Goal: Task Accomplishment & Management: Complete application form

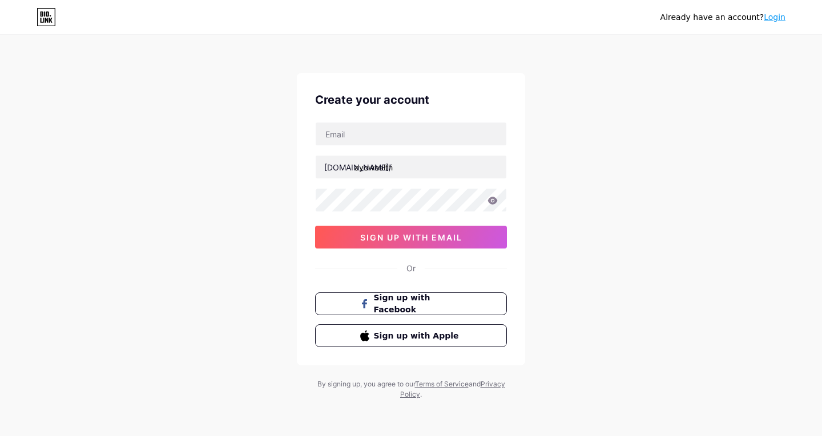
click at [418, 122] on div "Create your account [DOMAIN_NAME]/ ayowealth 0cAFcWeA490jIKki0msIU17V-MSuDvMnGd…" at bounding box center [411, 219] width 228 height 293
click at [410, 134] on input "text" at bounding box center [411, 134] width 191 height 23
type input "[EMAIL_ADDRESS][DOMAIN_NAME]"
click at [612, 148] on div "Already have an account? Login Create your account [EMAIL_ADDRESS][DOMAIN_NAME]…" at bounding box center [411, 218] width 822 height 436
click at [577, 208] on div "Already have an account? Login Create your account [EMAIL_ADDRESS][DOMAIN_NAME]…" at bounding box center [411, 218] width 822 height 436
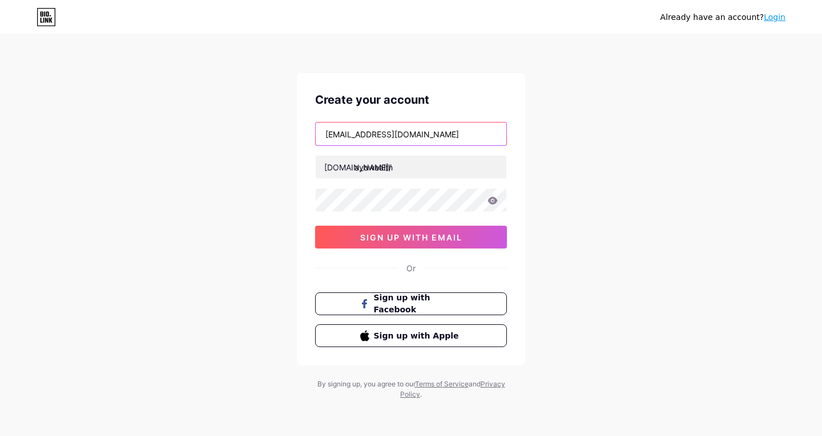
click at [435, 135] on input "[EMAIL_ADDRESS][DOMAIN_NAME]" at bounding box center [411, 134] width 191 height 23
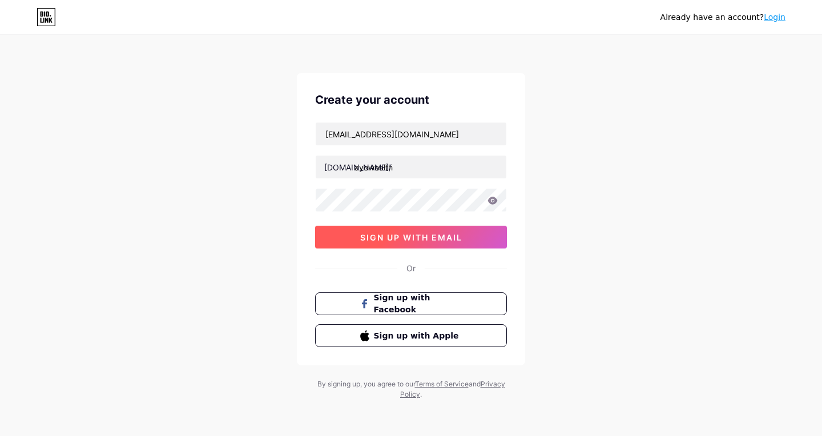
click at [454, 242] on button "sign up with email" at bounding box center [411, 237] width 192 height 23
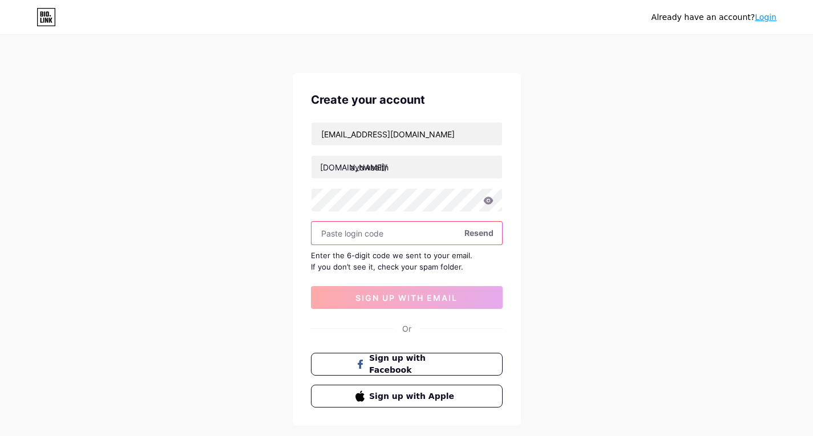
click at [393, 232] on input "text" at bounding box center [407, 233] width 191 height 23
click at [398, 233] on input "text" at bounding box center [407, 233] width 191 height 23
paste input "170464"
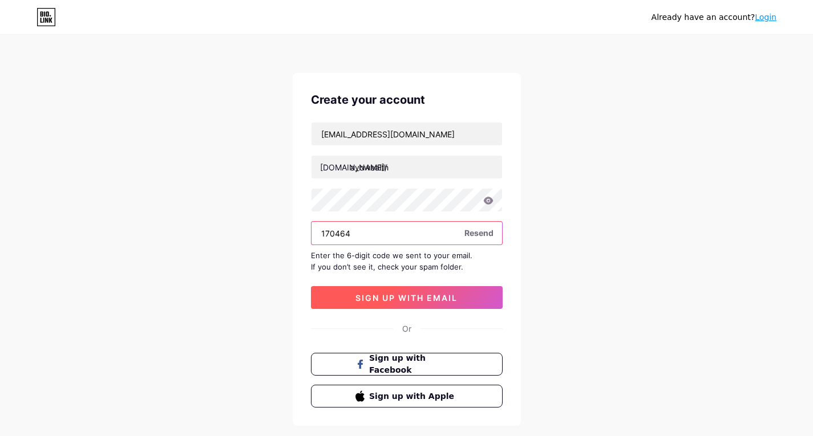
type input "170464"
click at [402, 296] on span "sign up with email" at bounding box center [406, 298] width 102 height 10
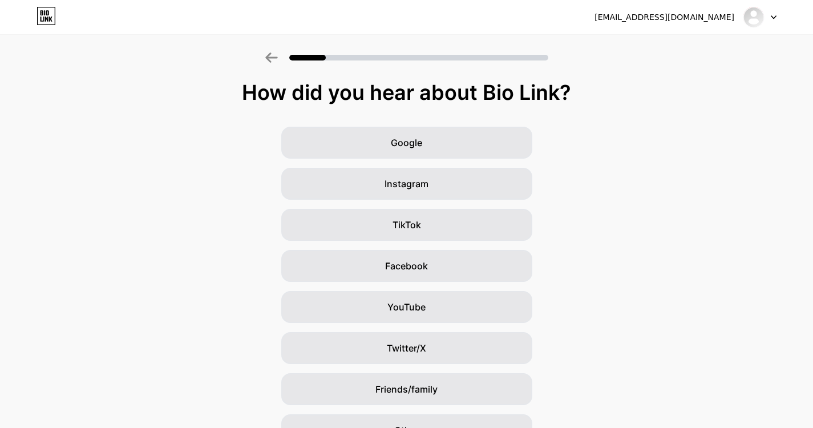
scroll to position [57, 0]
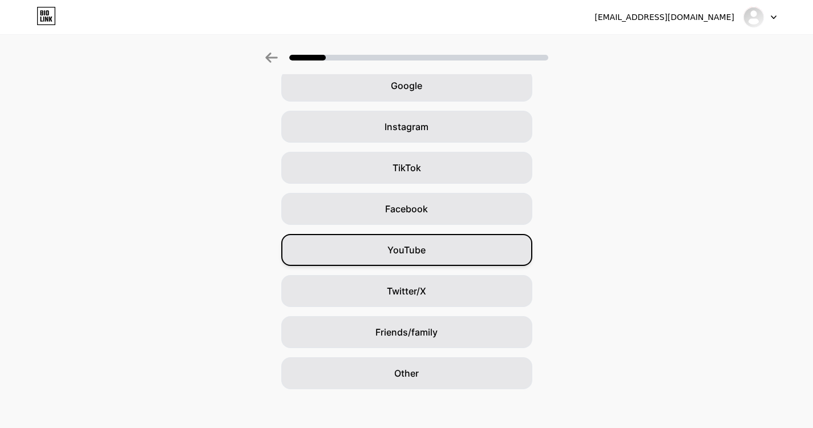
click at [396, 246] on span "YouTube" at bounding box center [406, 250] width 38 height 14
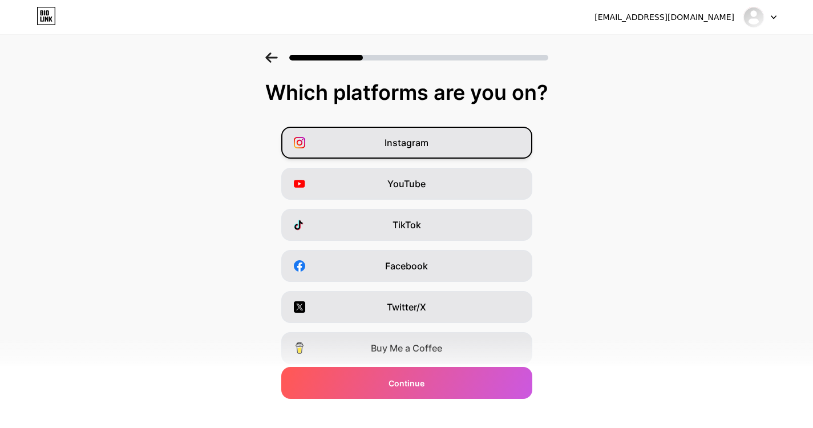
click at [421, 140] on span "Instagram" at bounding box center [407, 143] width 44 height 14
click at [505, 140] on div "Instagram" at bounding box center [406, 143] width 251 height 32
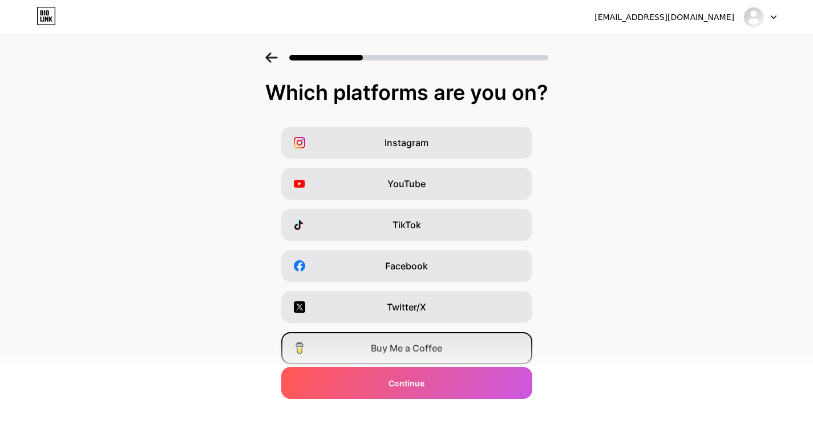
click at [440, 351] on span "Buy Me a Coffee" at bounding box center [406, 348] width 71 height 14
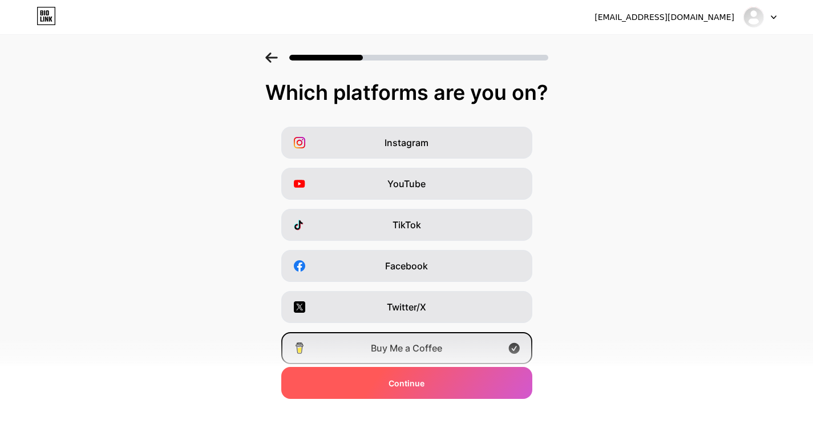
click at [498, 384] on div "Continue" at bounding box center [406, 383] width 251 height 32
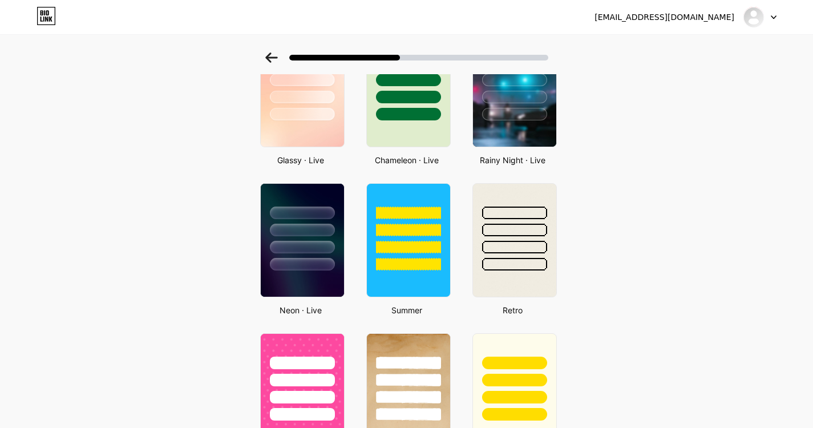
scroll to position [456, 0]
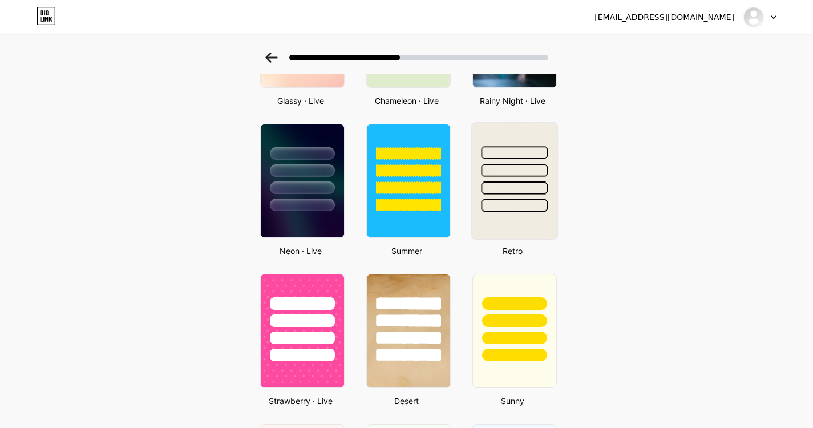
click at [500, 175] on div at bounding box center [514, 170] width 67 height 13
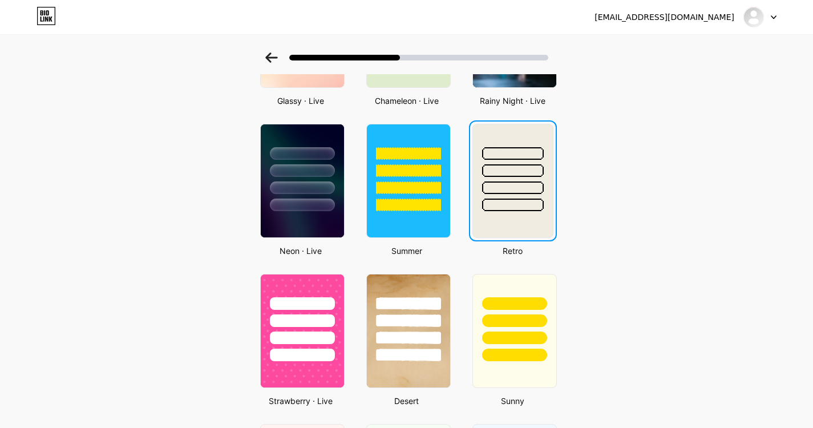
scroll to position [0, 0]
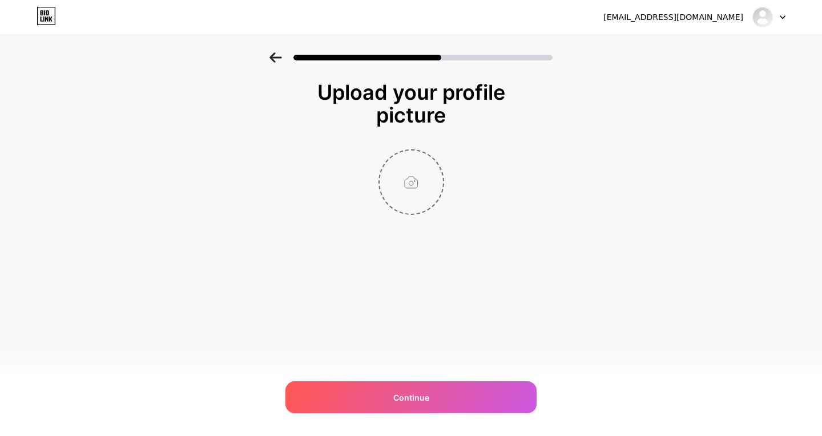
click at [397, 182] on input "file" at bounding box center [410, 182] width 63 height 63
type input "C:\fakepath\ChatGPT Image [DATE], 01_48_04 PM.png"
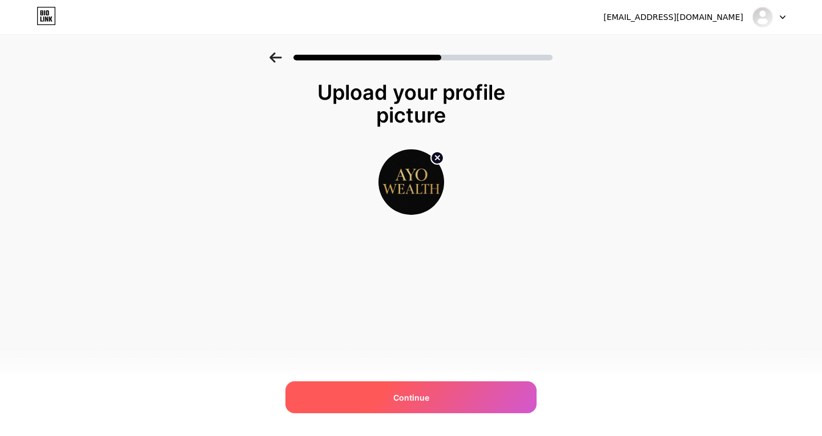
click at [401, 399] on span "Continue" at bounding box center [411, 398] width 36 height 12
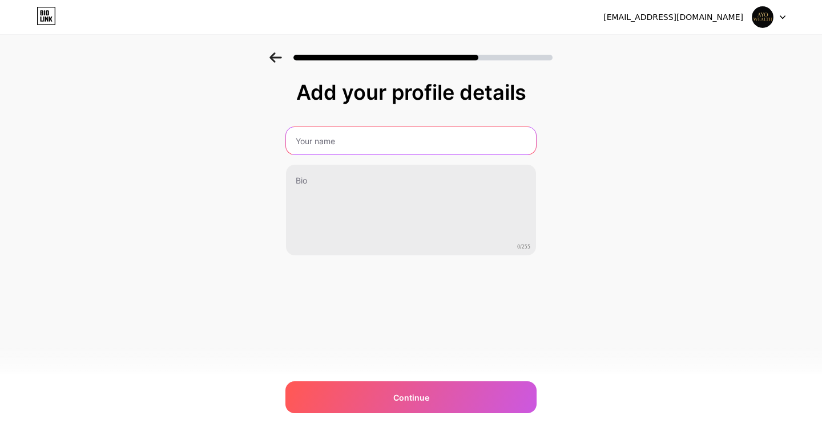
click at [391, 144] on input "text" at bounding box center [411, 140] width 250 height 27
type input "Ayo Wealth"
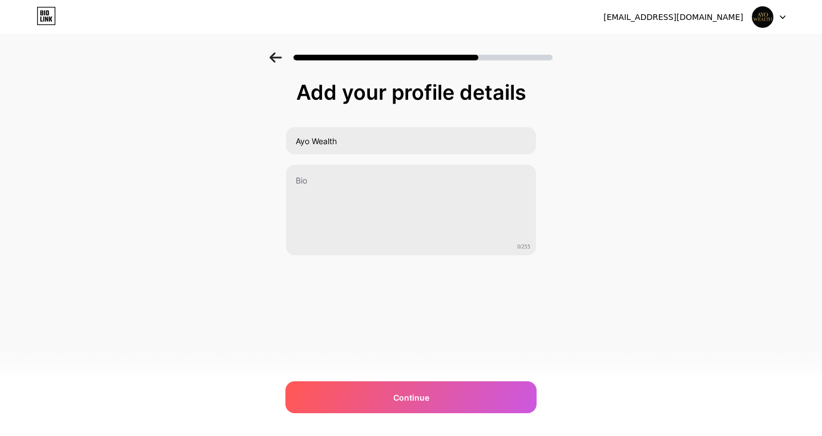
click at [766, 236] on div "Add your profile details Ayo Wealth 0/255 Continue Error" at bounding box center [411, 182] width 822 height 261
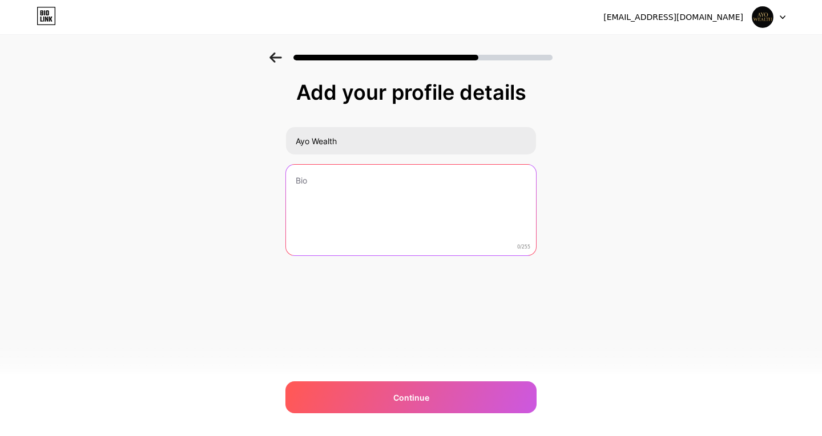
click at [362, 193] on textarea at bounding box center [411, 211] width 250 height 92
paste textarea "Helping dreamers turn hustle into wealth. Learn e-commerce, business, and digit…"
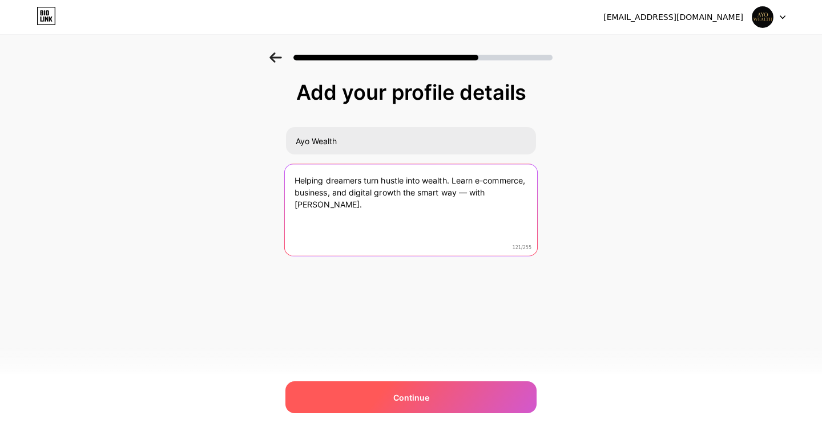
type textarea "Helping dreamers turn hustle into wealth. Learn e-commerce, business, and digit…"
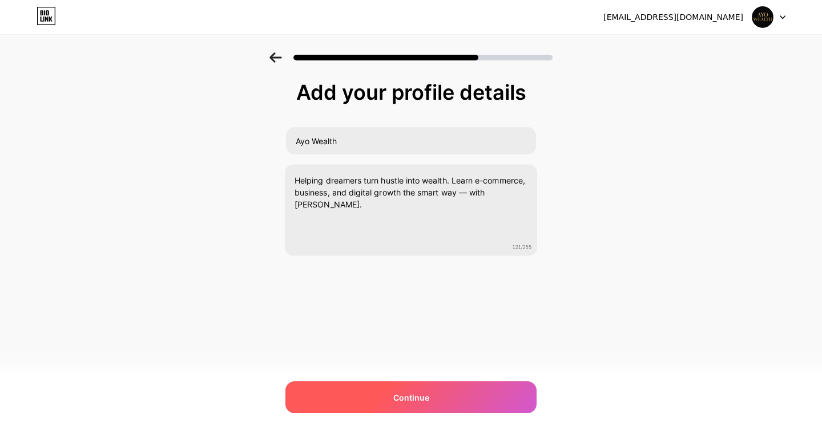
click at [442, 402] on div "Continue" at bounding box center [410, 398] width 251 height 32
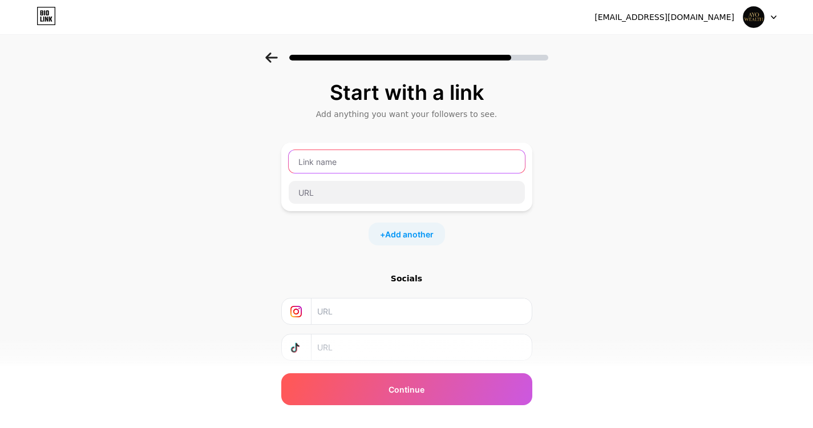
click at [348, 170] on input "text" at bounding box center [407, 161] width 236 height 23
paste input "💼 Access 8,000 verified suppliers — grow your online store now!"
type input "💼 Access 8,000 verified suppliers — grow your online store now!"
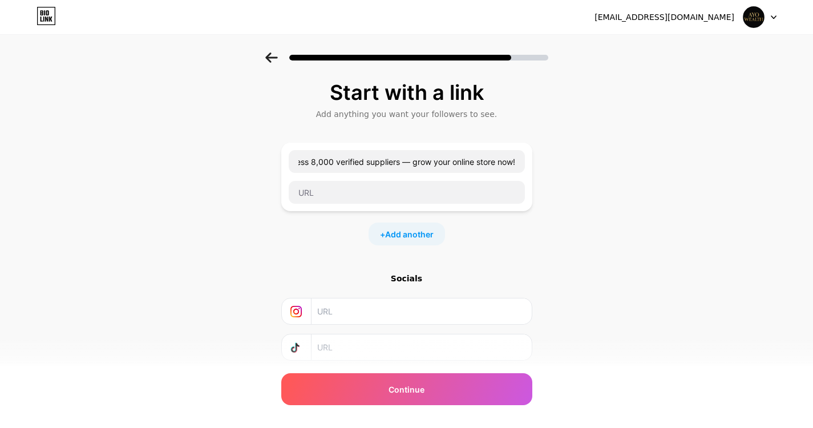
click at [628, 248] on div "Start with a link Add anything you want your followers to see. 💼 Access 8,000 v…" at bounding box center [406, 252] width 813 height 401
click at [395, 188] on input "text" at bounding box center [407, 192] width 236 height 23
paste input "[URL][DOMAIN_NAME]"
type input "[URL][DOMAIN_NAME]"
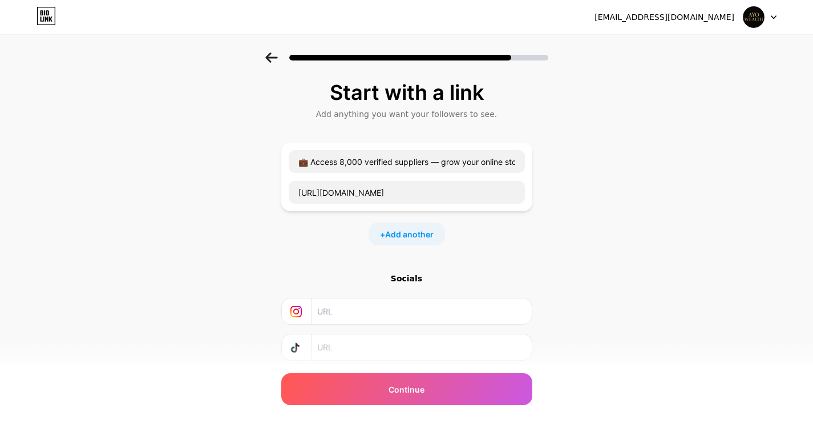
click at [556, 245] on div "Start with a link Add anything you want your followers to see. 💼 Access 8,000 v…" at bounding box center [406, 252] width 813 height 401
click at [415, 232] on span "Add another" at bounding box center [409, 234] width 48 height 12
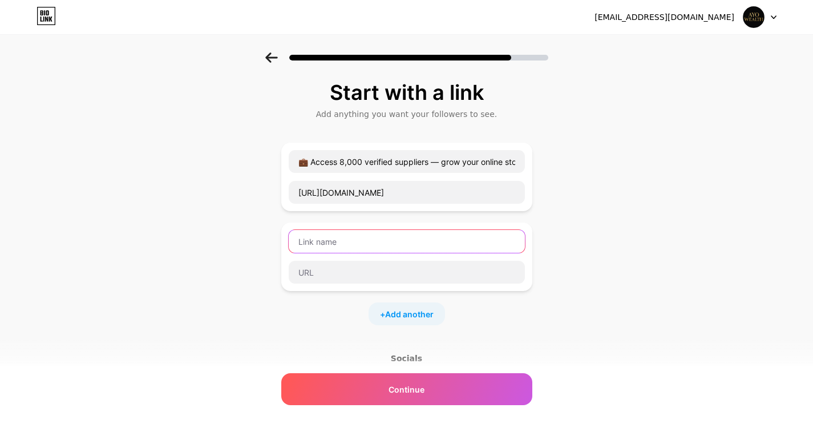
click at [363, 246] on input "text" at bounding box center [407, 241] width 236 height 23
paste input "Start dropshipping smarter — connect your Shopify store with trusted, vetted su…"
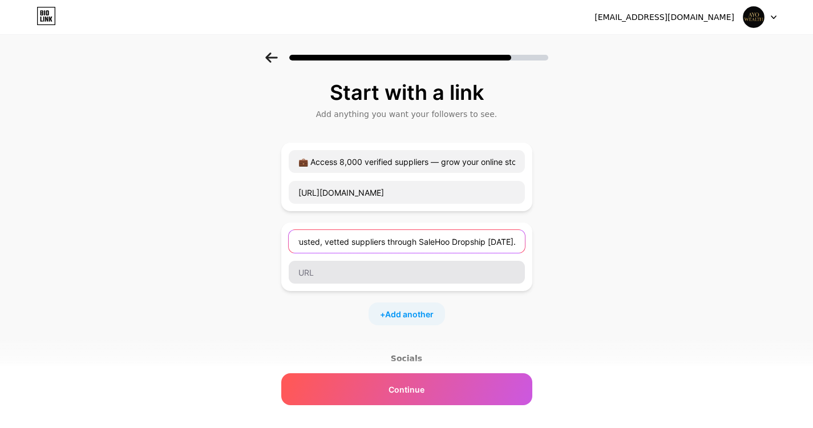
type input "Start dropshipping smarter — connect your Shopify store with trusted, vetted su…"
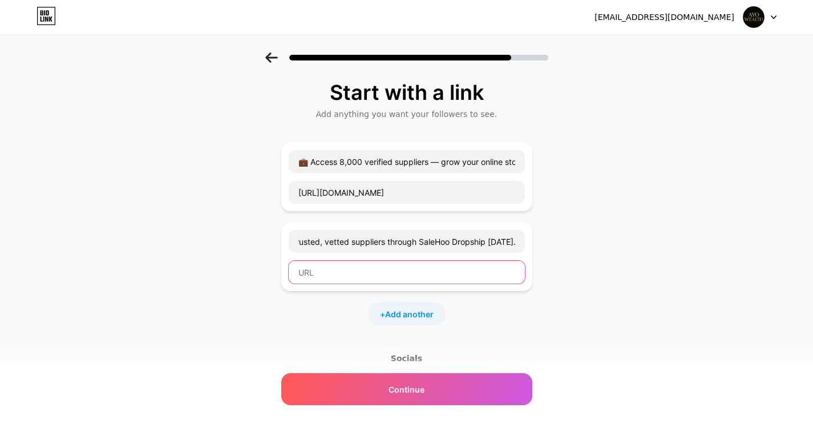
click at [358, 269] on input "text" at bounding box center [407, 272] width 236 height 23
paste input "[URL][DOMAIN_NAME]"
type input "[URL][DOMAIN_NAME]"
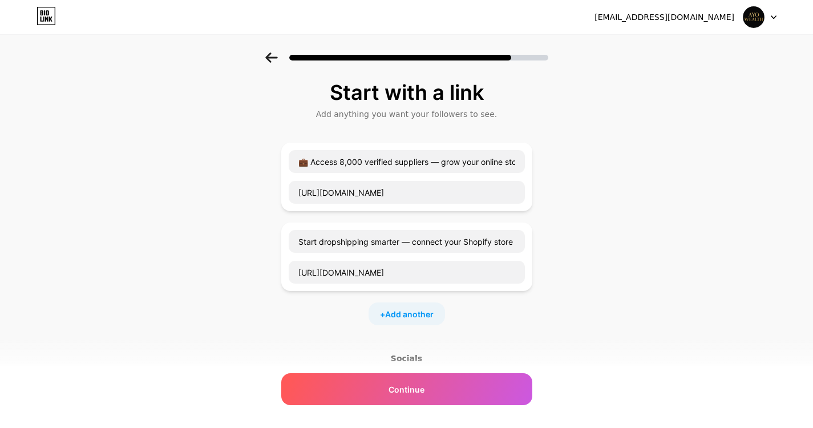
click at [634, 322] on div "Start with a link Add anything you want your followers to see. 💼 Access 8,000 v…" at bounding box center [406, 292] width 813 height 481
click at [390, 311] on span "Add another" at bounding box center [409, 314] width 48 height 12
click at [398, 326] on input "text" at bounding box center [407, 321] width 236 height 23
paste input "Get everything you need to launch and scale your online store — training, tools…"
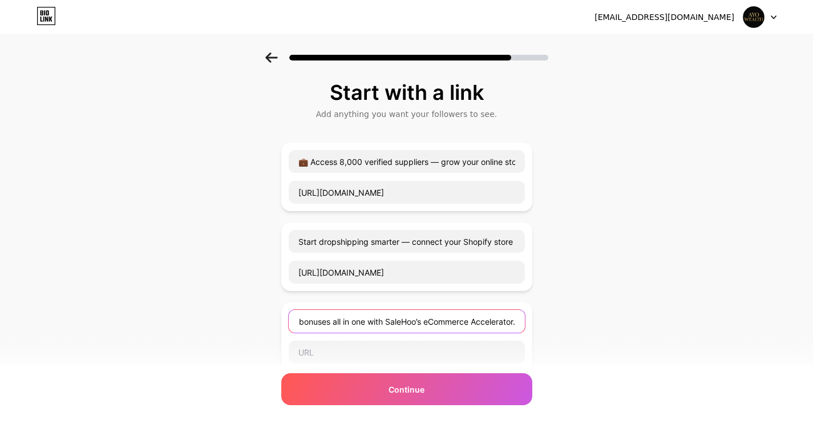
type input "Get everything you need to launch and scale your online store — training, tools…"
click at [184, 316] on div "Start with a link Add anything you want your followers to see. 💼 Access 8,000 v…" at bounding box center [406, 332] width 813 height 561
click at [394, 353] on input "text" at bounding box center [407, 352] width 236 height 23
paste input "[URL][DOMAIN_NAME]"
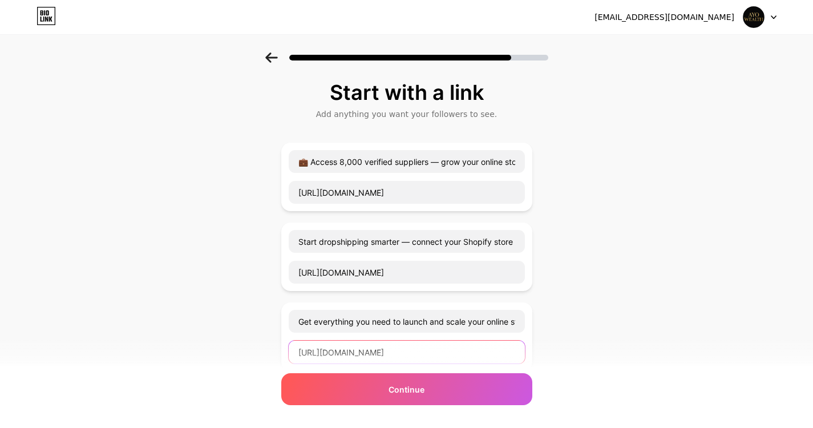
type input "[URL][DOMAIN_NAME]"
click at [704, 316] on div "Start with a link Add anything you want your followers to see. 💼 Access 8,000 v…" at bounding box center [406, 332] width 813 height 561
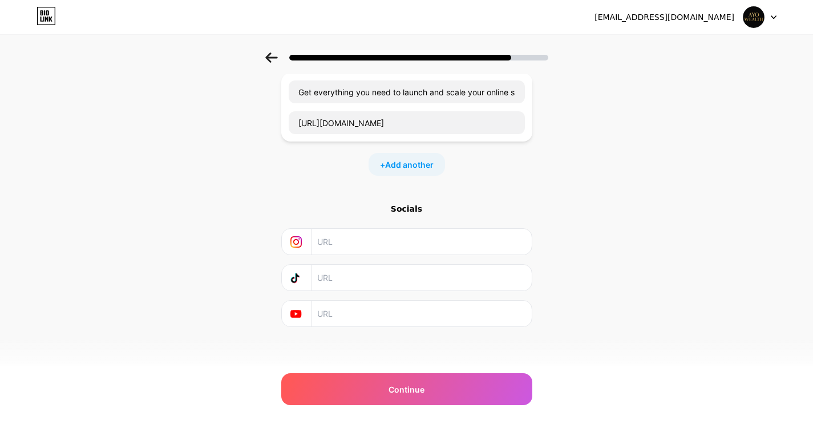
scroll to position [231, 0]
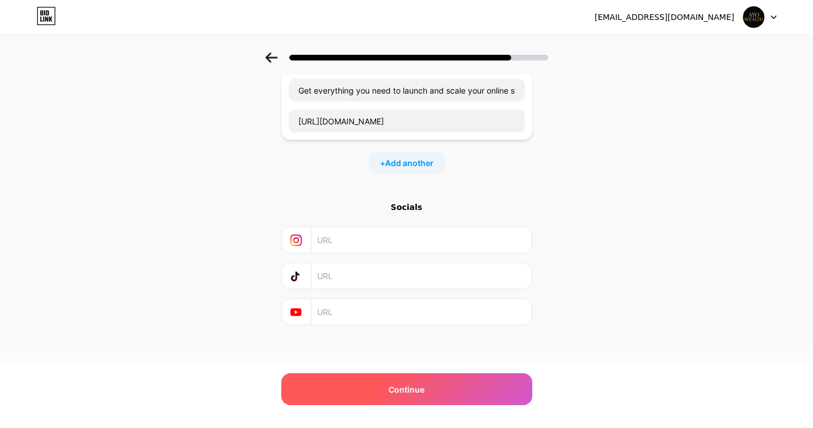
click at [429, 390] on div "Continue" at bounding box center [406, 389] width 251 height 32
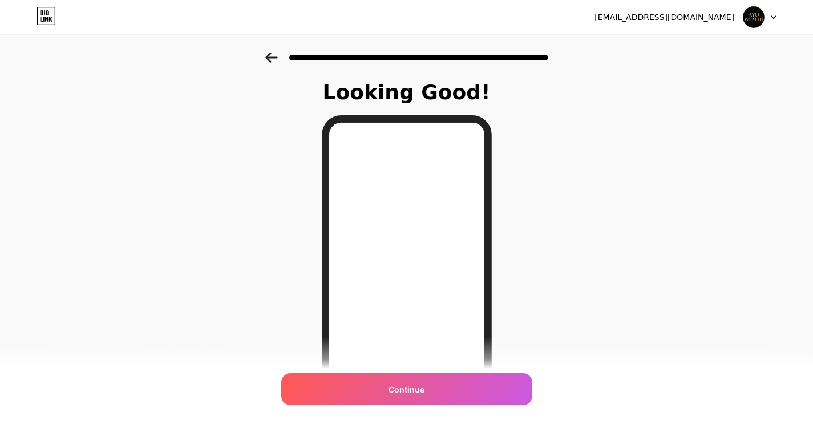
scroll to position [145, 0]
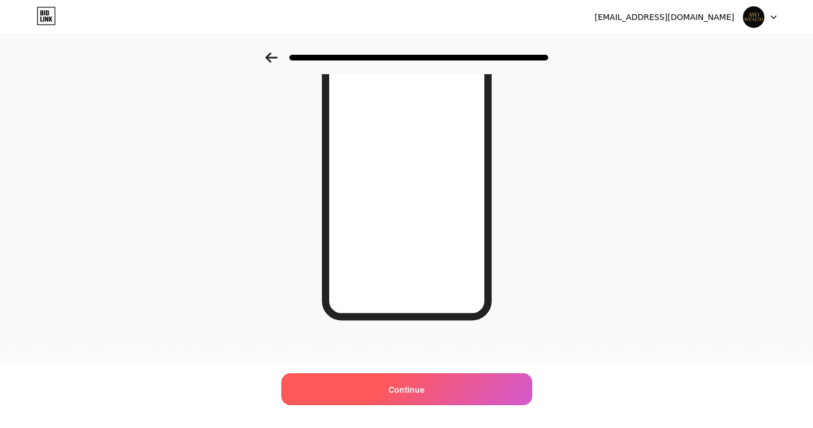
click at [398, 401] on div "Continue" at bounding box center [406, 389] width 251 height 32
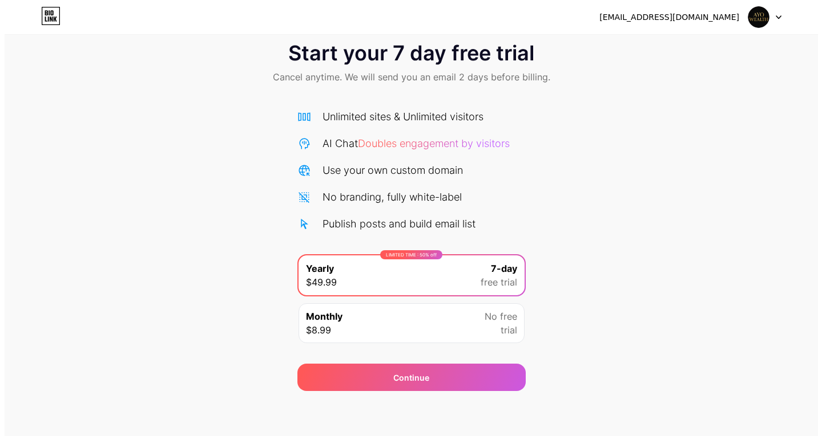
scroll to position [23, 0]
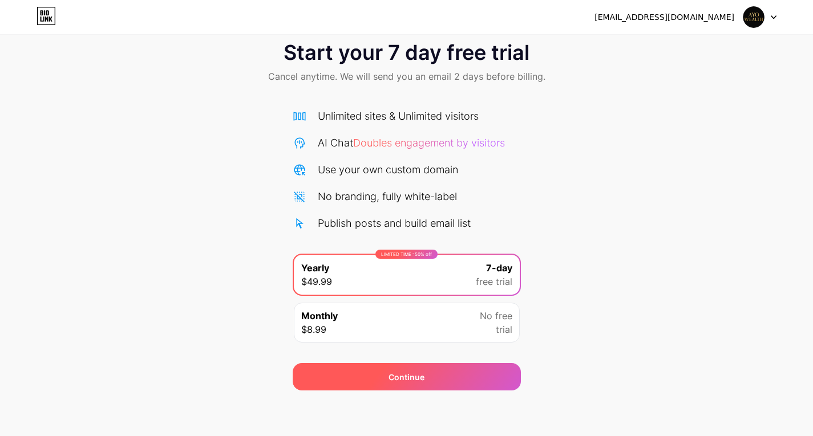
click at [424, 373] on div "Continue" at bounding box center [407, 376] width 228 height 27
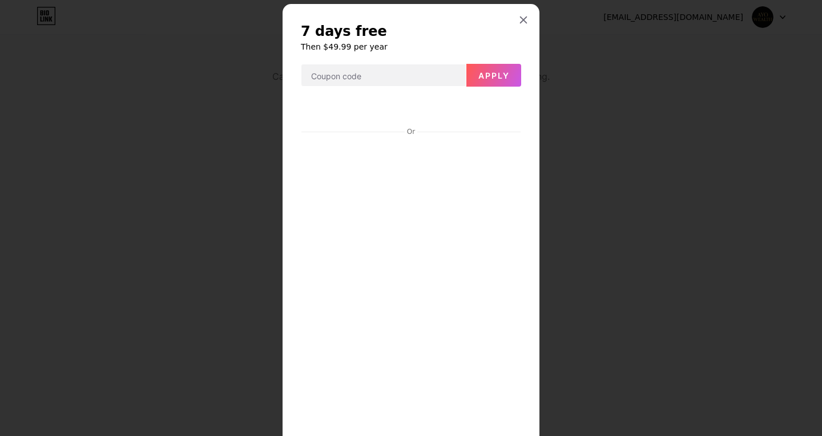
scroll to position [0, 0]
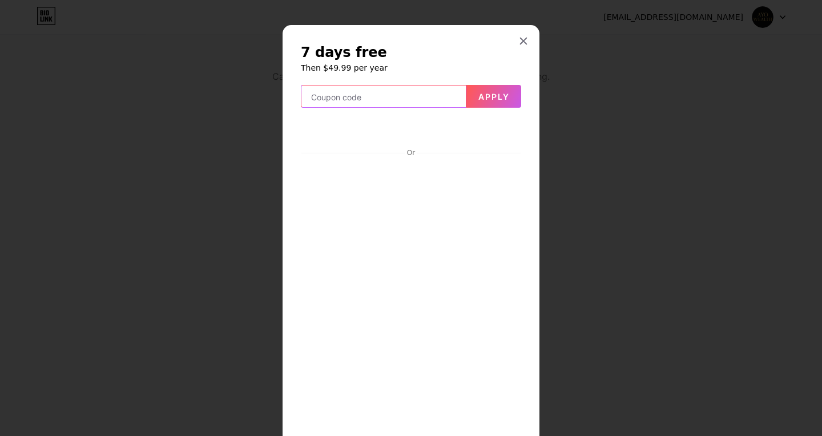
click at [361, 92] on input "text" at bounding box center [383, 97] width 164 height 23
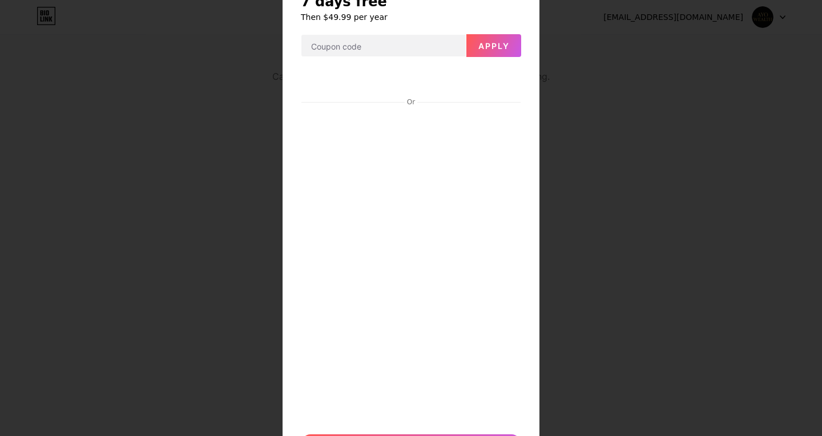
scroll to position [114, 0]
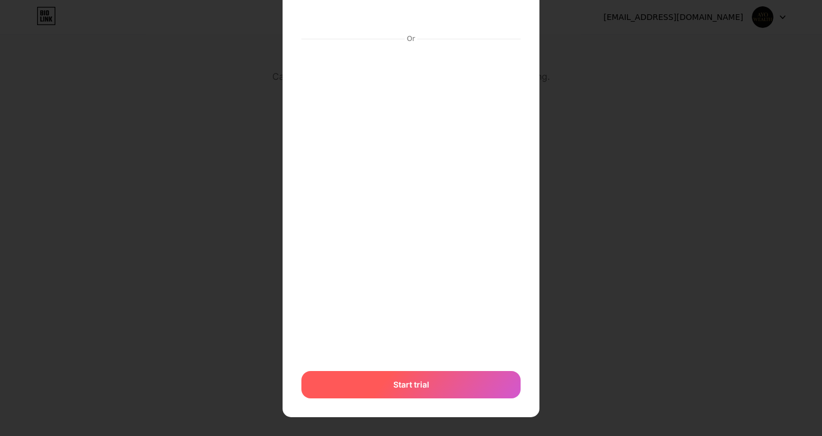
click at [409, 386] on span "Start trial" at bounding box center [411, 385] width 36 height 12
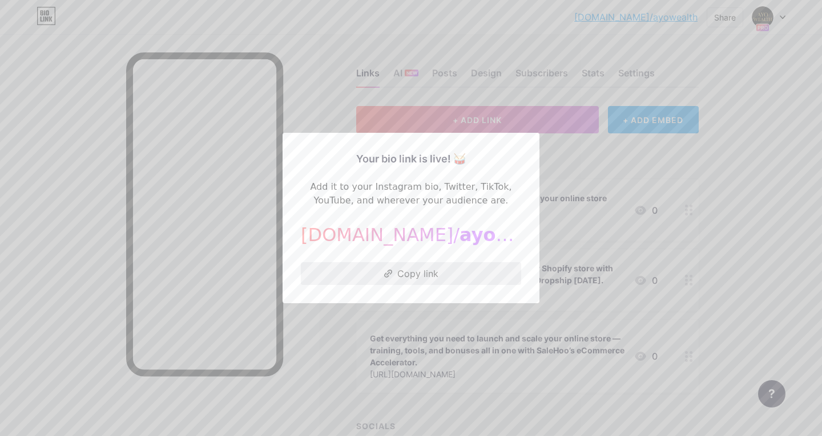
click at [395, 276] on button "Copy link" at bounding box center [411, 273] width 220 height 23
click at [754, 162] on div at bounding box center [411, 218] width 822 height 436
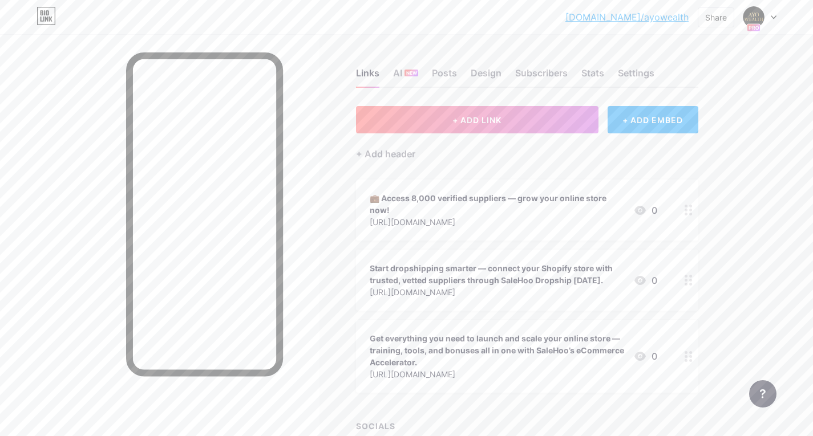
click at [504, 202] on div "💼 Access 8,000 verified suppliers — grow your online store now!" at bounding box center [497, 204] width 254 height 24
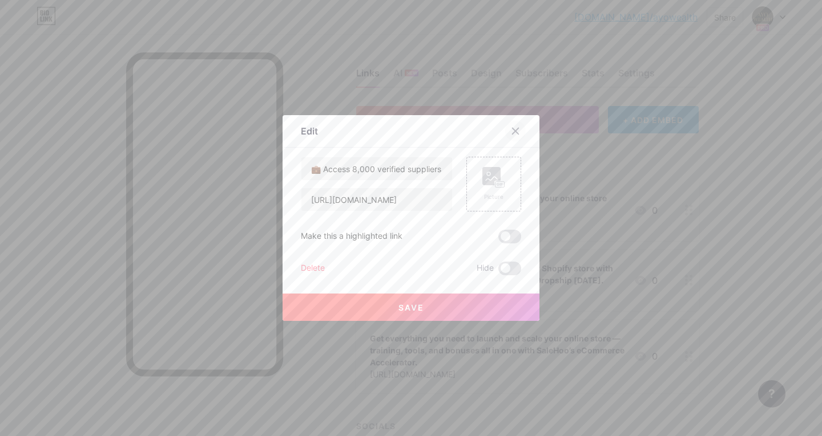
click at [517, 130] on icon at bounding box center [515, 131] width 6 height 6
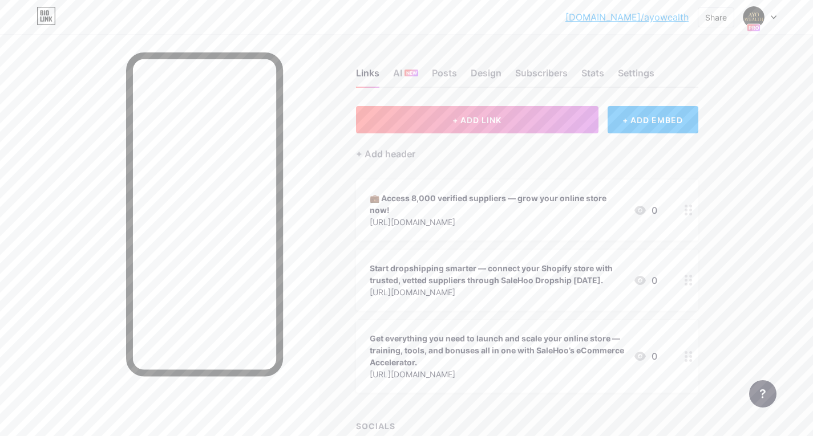
click at [415, 221] on div "[URL][DOMAIN_NAME]" at bounding box center [497, 222] width 254 height 12
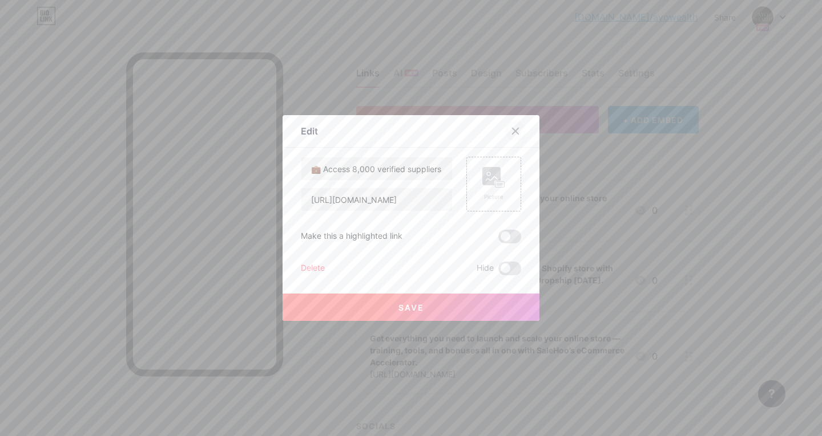
click at [516, 129] on icon at bounding box center [515, 131] width 6 height 6
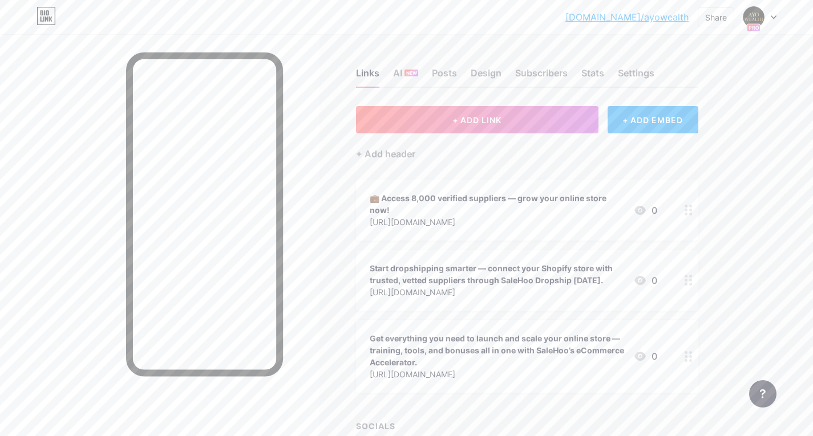
drag, startPoint x: 747, startPoint y: 219, endPoint x: 752, endPoint y: 216, distance: 6.2
click at [747, 218] on div "[DOMAIN_NAME]/ayowea... [DOMAIN_NAME]/ayowealth Share Switch accounts Ayo Wealt…" at bounding box center [406, 263] width 813 height 526
drag, startPoint x: 607, startPoint y: 19, endPoint x: 687, endPoint y: 15, distance: 80.6
click at [687, 15] on div "[DOMAIN_NAME]/ayowea... [DOMAIN_NAME]/ayowealth Share Switch accounts Ayo Wealt…" at bounding box center [406, 17] width 813 height 21
copy link "[DOMAIN_NAME]/ayowealth"
